Goal: Information Seeking & Learning: Learn about a topic

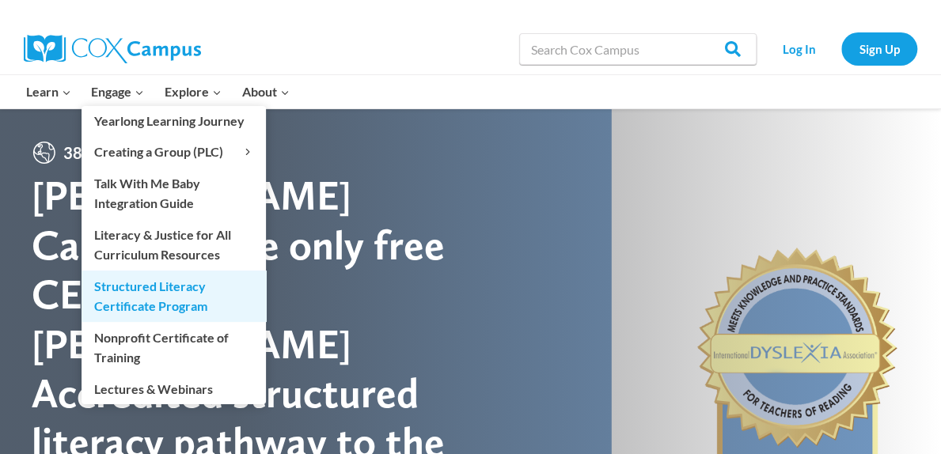
click at [150, 282] on link "Structured Literacy Certificate Program" at bounding box center [173, 296] width 184 height 51
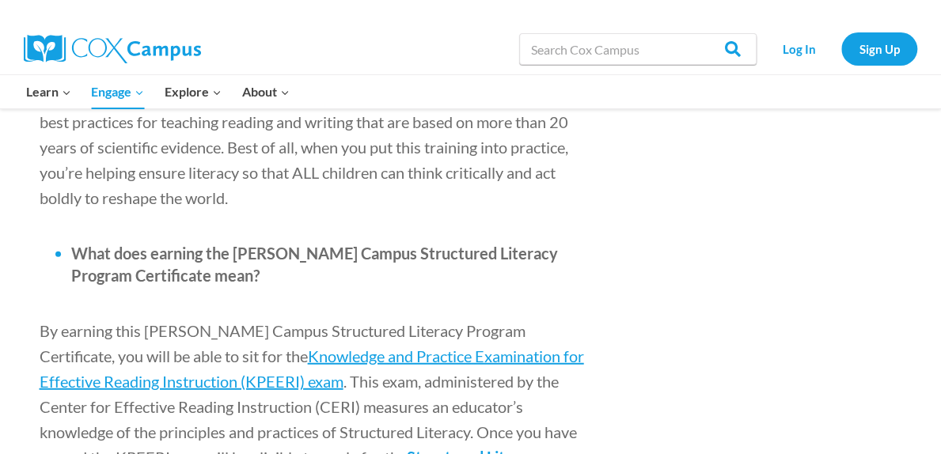
scroll to position [1820, 0]
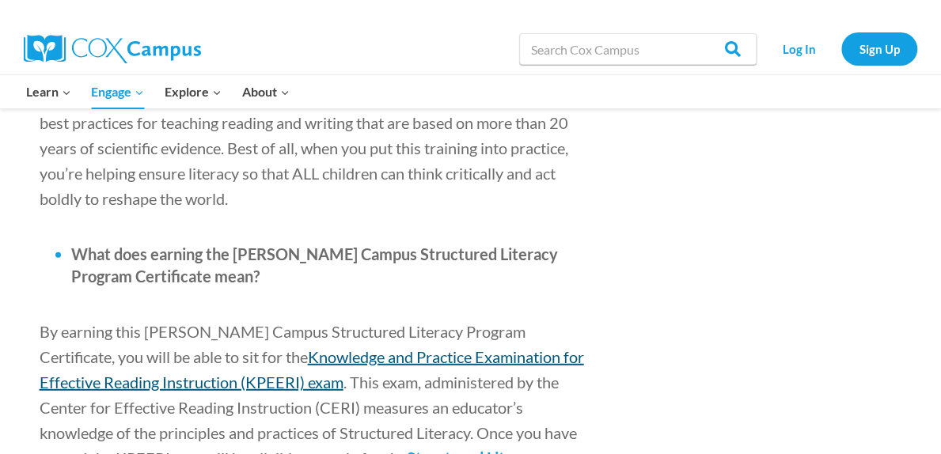
click at [284, 347] on span "Knowledge and Practice Examination for Effective Reading Instruction (KPEERI) e…" at bounding box center [312, 369] width 544 height 44
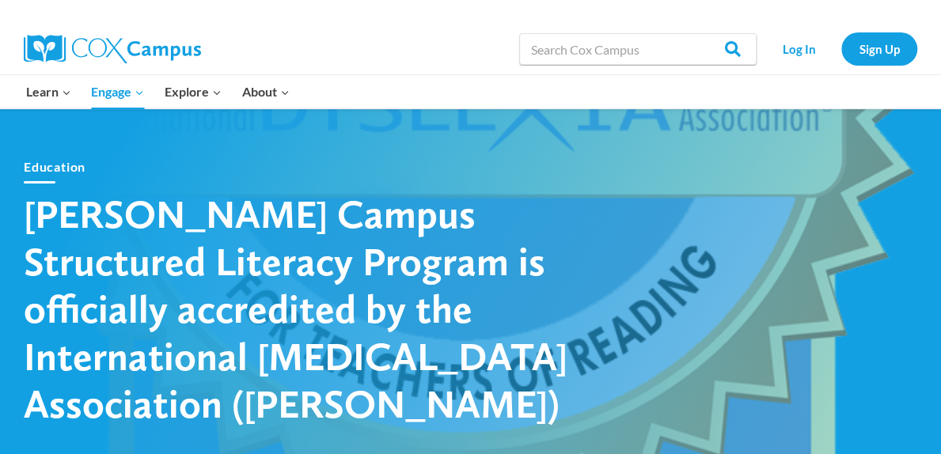
scroll to position [0, 0]
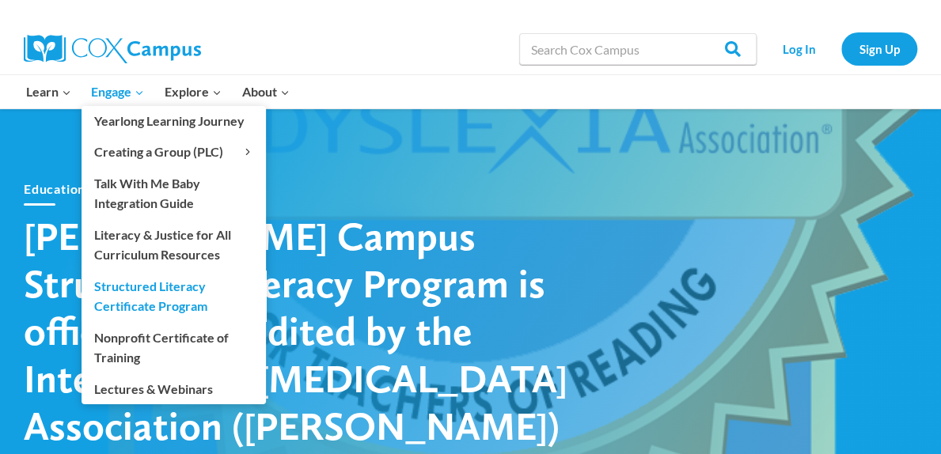
click at [178, 295] on link "Structured Literacy Certificate Program" at bounding box center [173, 296] width 184 height 51
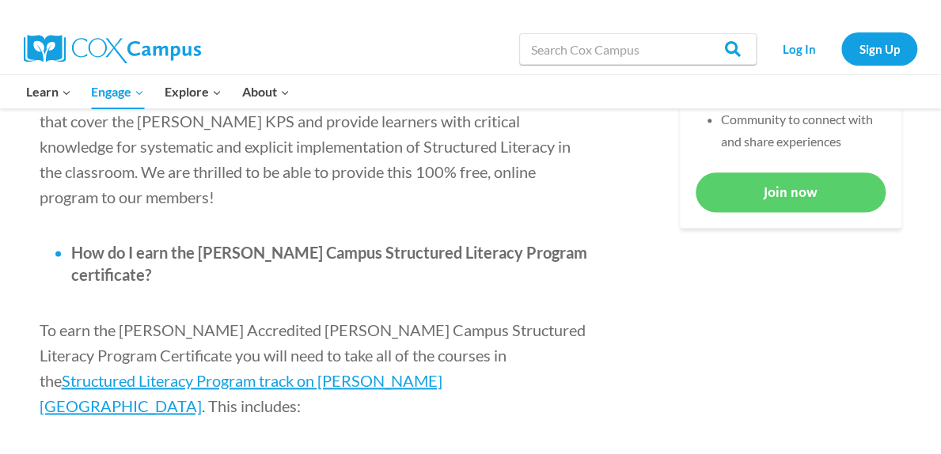
scroll to position [870, 0]
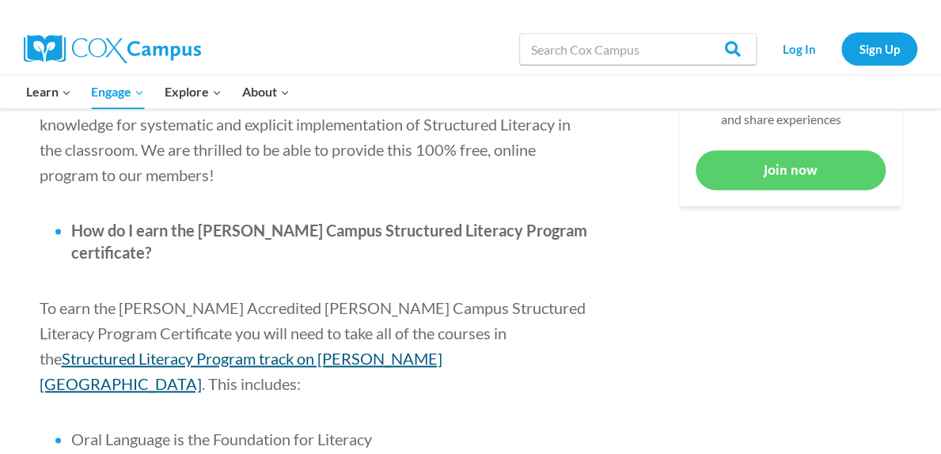
click at [442, 349] on span "Structured Literacy Program track on Cox Campus" at bounding box center [241, 371] width 403 height 44
